Goal: Navigation & Orientation: Find specific page/section

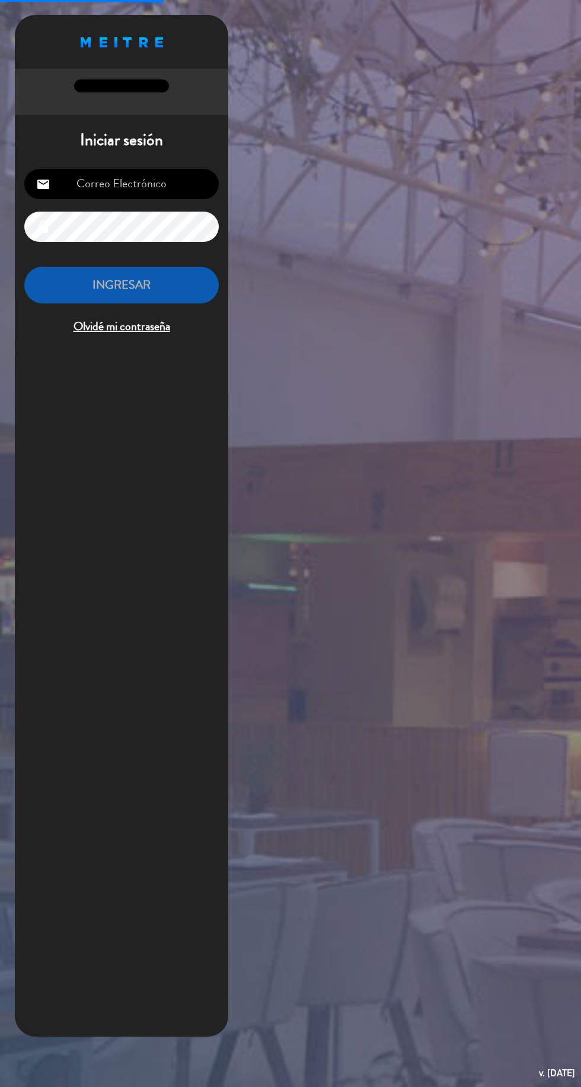
click at [100, 187] on input "email" at bounding box center [121, 184] width 194 height 30
type input "[EMAIL_ADDRESS][DOMAIN_NAME]"
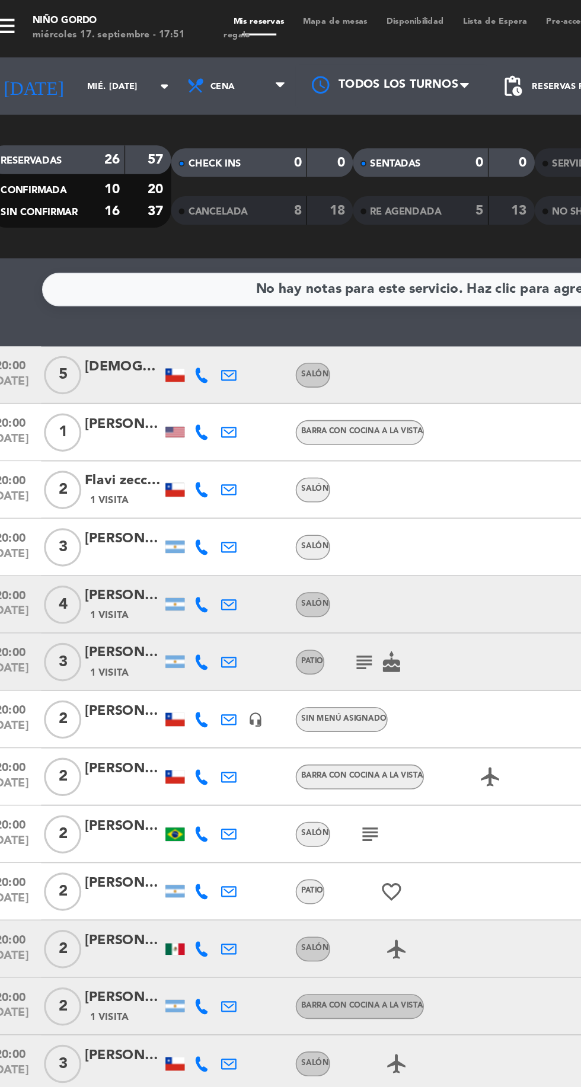
click at [226, 13] on span "Mapa de mesas" at bounding box center [223, 13] width 52 height 5
